Goal: Task Accomplishment & Management: Manage account settings

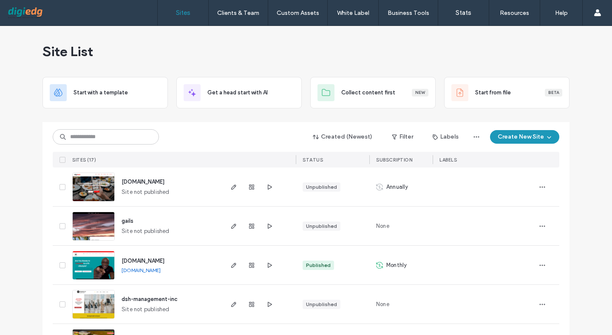
click at [555, 51] on link "Payment" at bounding box center [571, 52] width 82 height 17
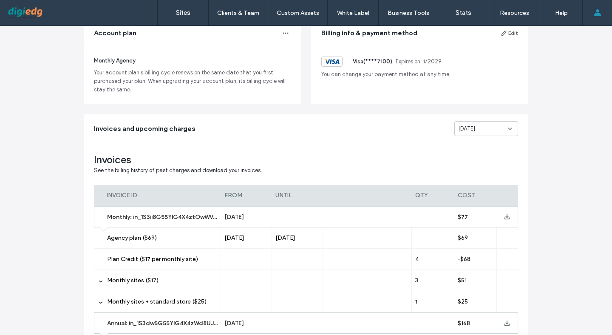
scroll to position [158, 0]
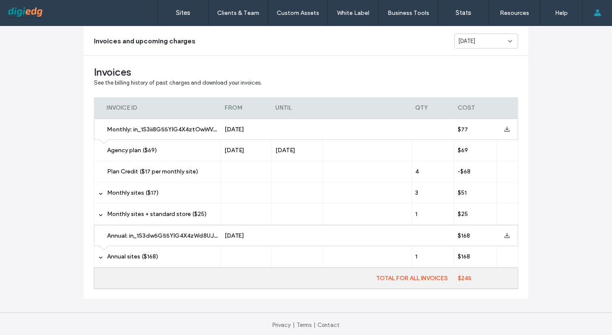
click at [125, 256] on span "Annual sites ($168)" at bounding box center [132, 256] width 51 height 7
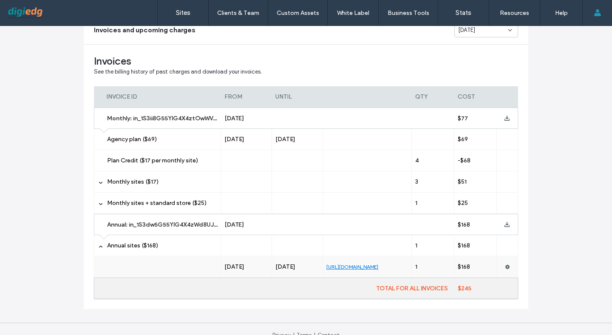
scroll to position [182, 0]
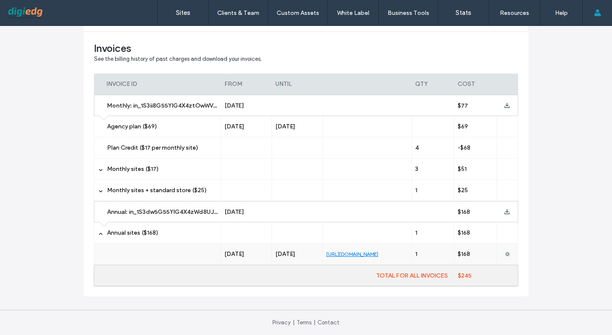
click at [505, 251] on icon at bounding box center [507, 253] width 5 height 5
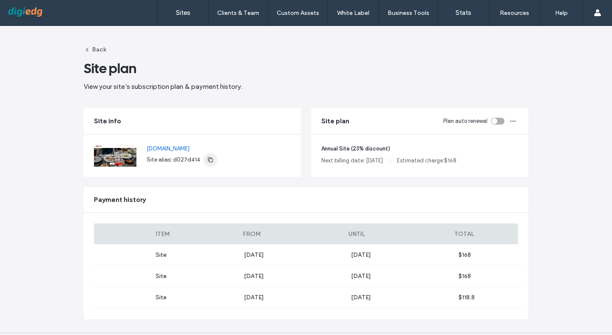
click at [208, 159] on use "button" at bounding box center [210, 159] width 5 height 5
click at [186, 12] on label "Sites" at bounding box center [183, 13] width 14 height 8
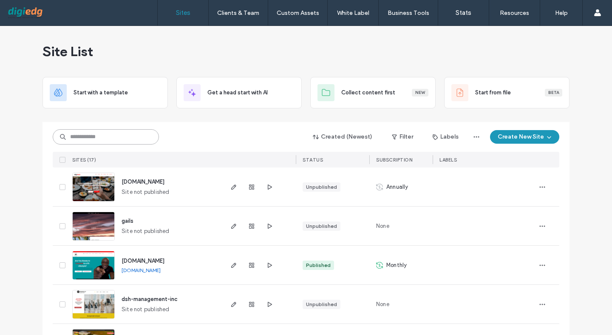
click at [102, 135] on input at bounding box center [106, 136] width 106 height 15
paste input "********"
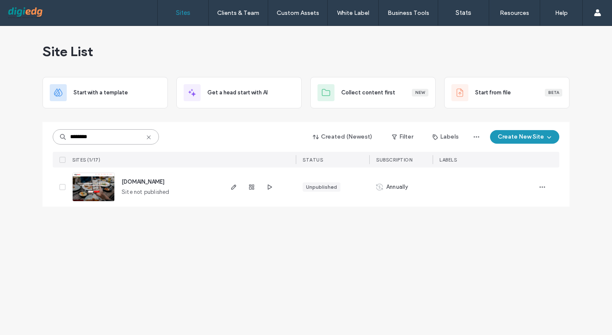
type input "********"
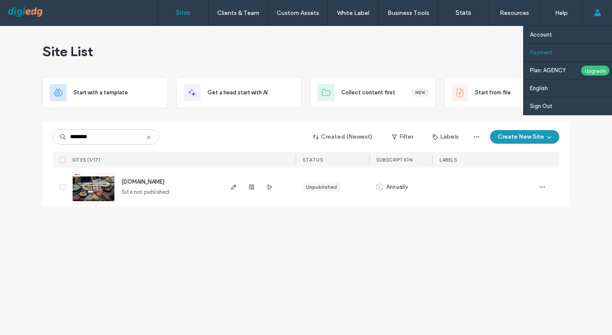
click at [555, 45] on link "Payment" at bounding box center [571, 52] width 82 height 17
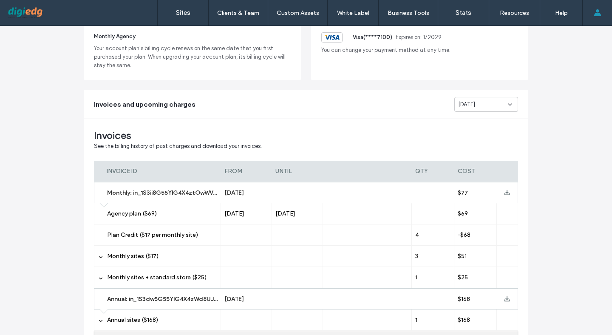
scroll to position [161, 0]
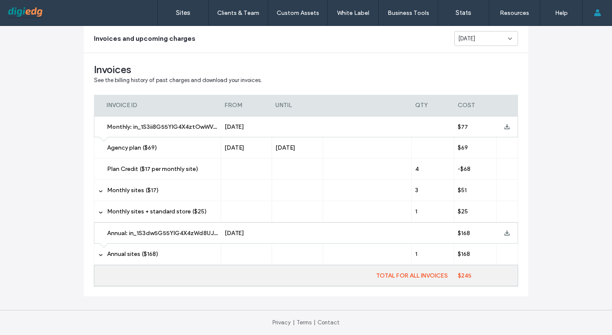
click at [212, 249] on label "Annual sites ($168)" at bounding box center [162, 253] width 110 height 21
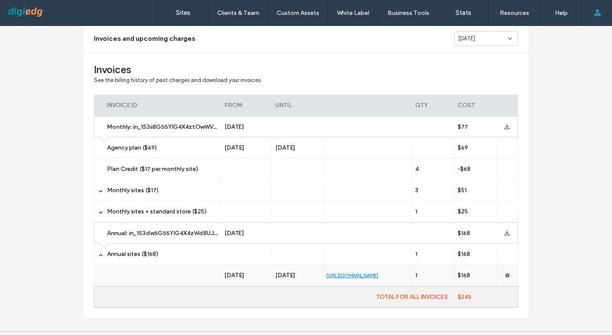
scroll to position [182, 0]
